Goal: Task Accomplishment & Management: Use online tool/utility

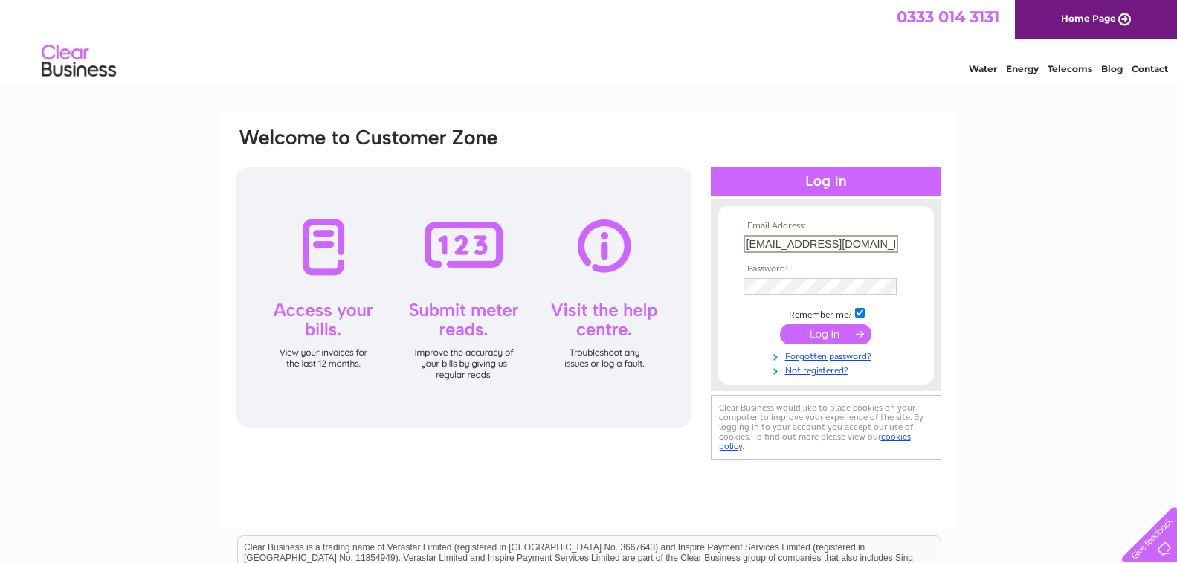
type input "[EMAIL_ADDRESS][DOMAIN_NAME]"
click at [835, 333] on input "submit" at bounding box center [825, 333] width 91 height 21
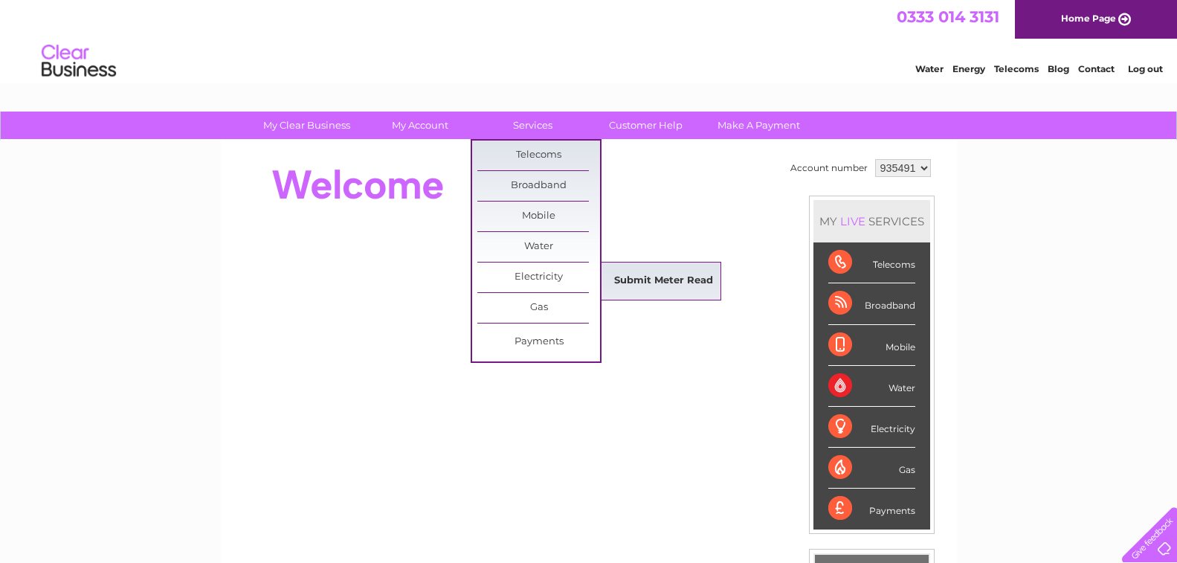
click at [654, 278] on link "Submit Meter Read" at bounding box center [663, 281] width 123 height 30
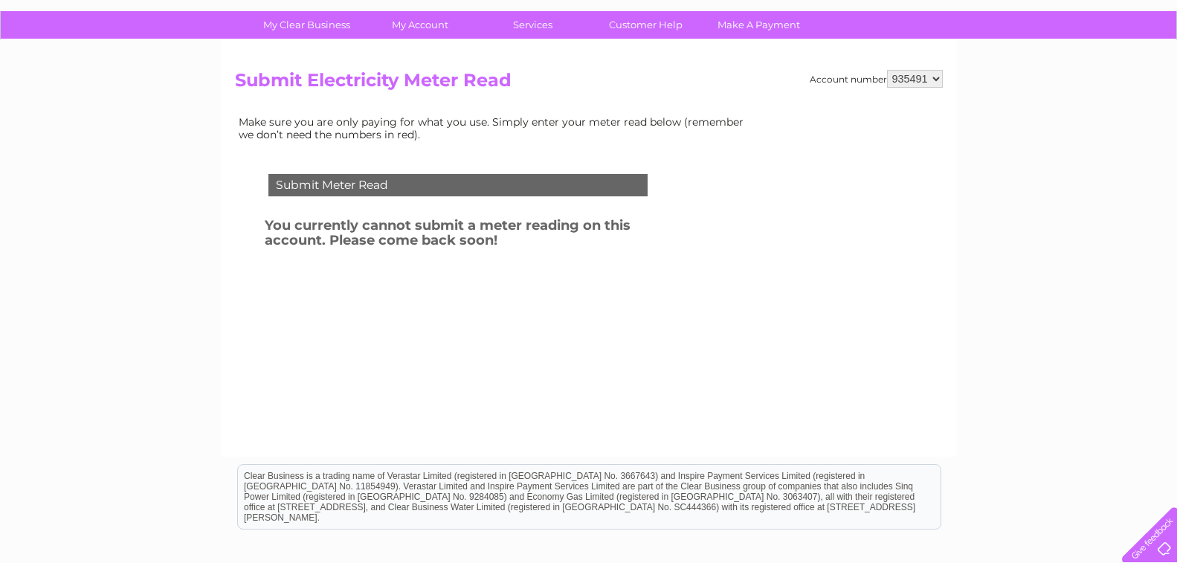
scroll to position [74, 0]
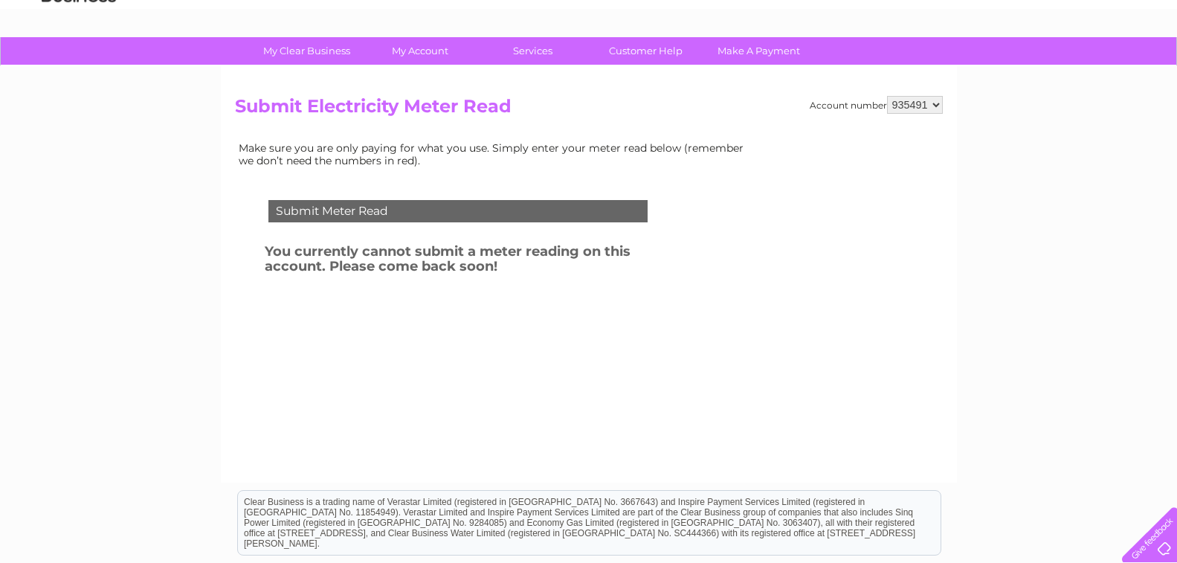
click at [937, 106] on select "935491" at bounding box center [915, 105] width 56 height 18
click at [1027, 120] on div "My Clear Business Login Details My Details My Preferences Link Account My Accou…" at bounding box center [588, 387] width 1177 height 700
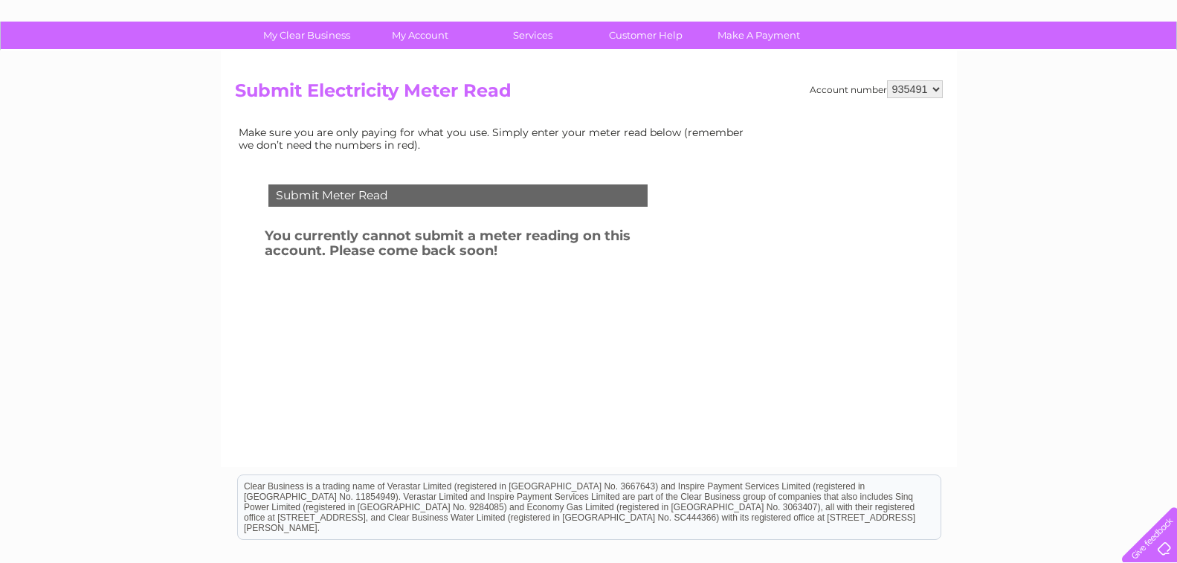
scroll to position [95, 0]
